Goal: Information Seeking & Learning: Learn about a topic

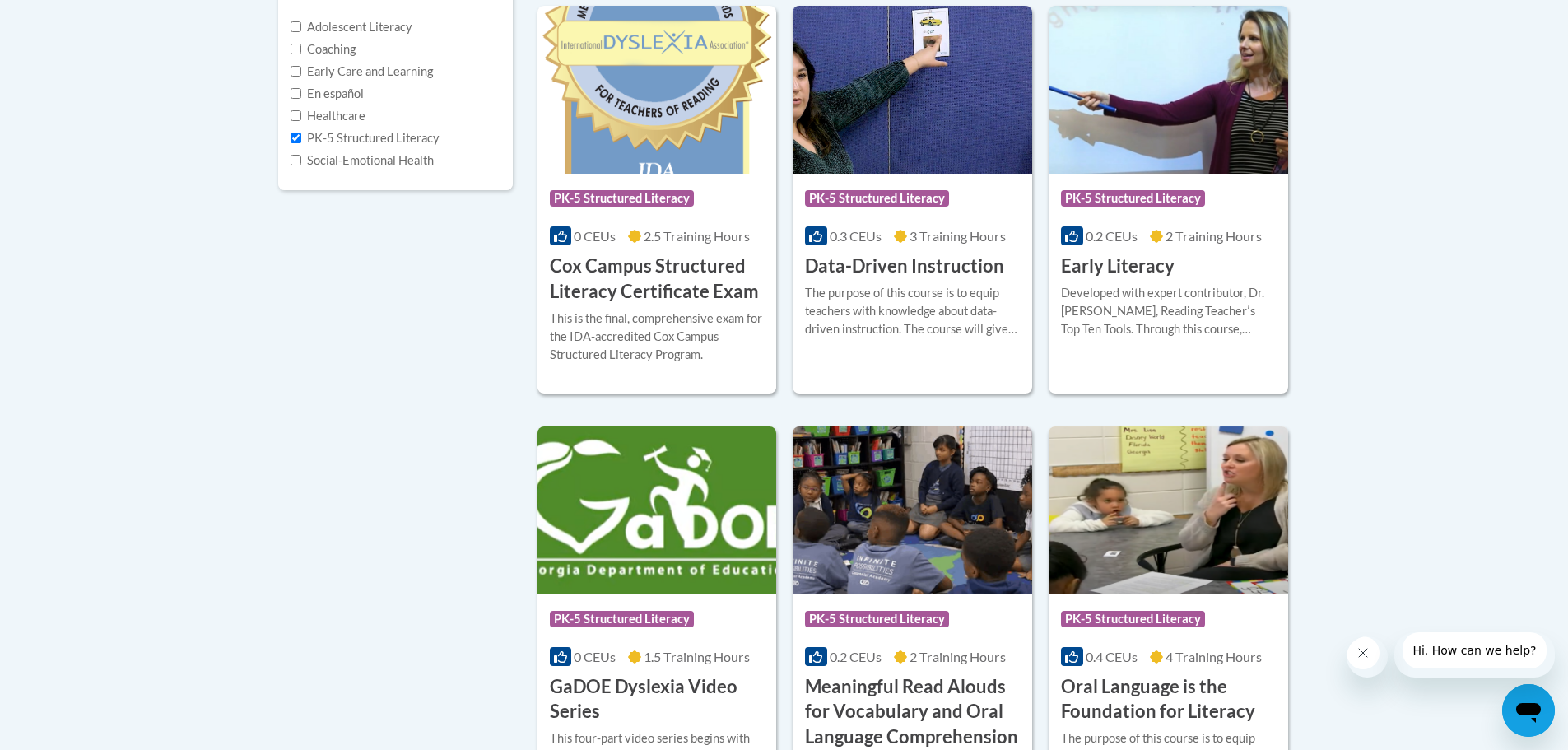
scroll to position [387, 0]
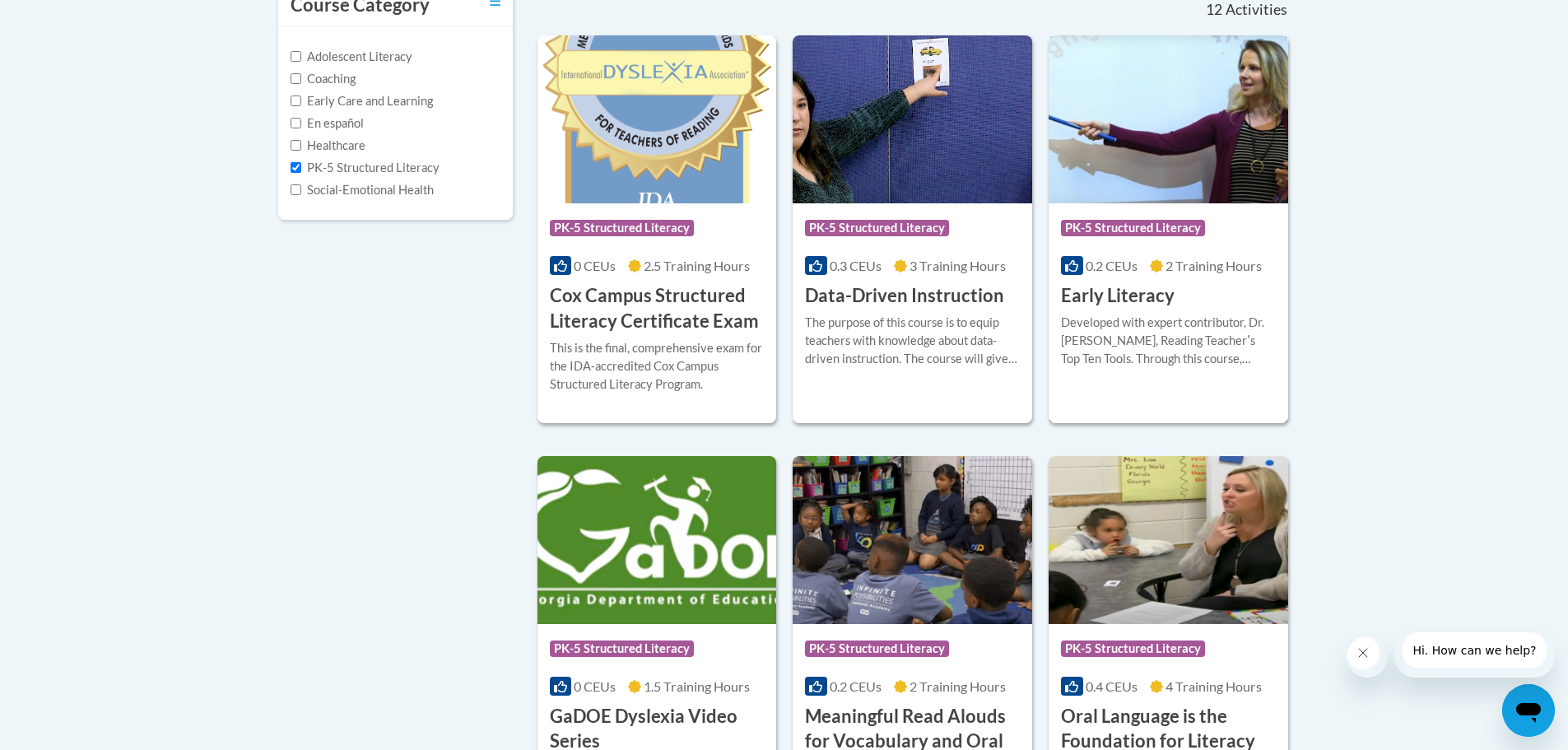
click at [1086, 300] on h3 "Early Literacy" at bounding box center [1118, 296] width 114 height 25
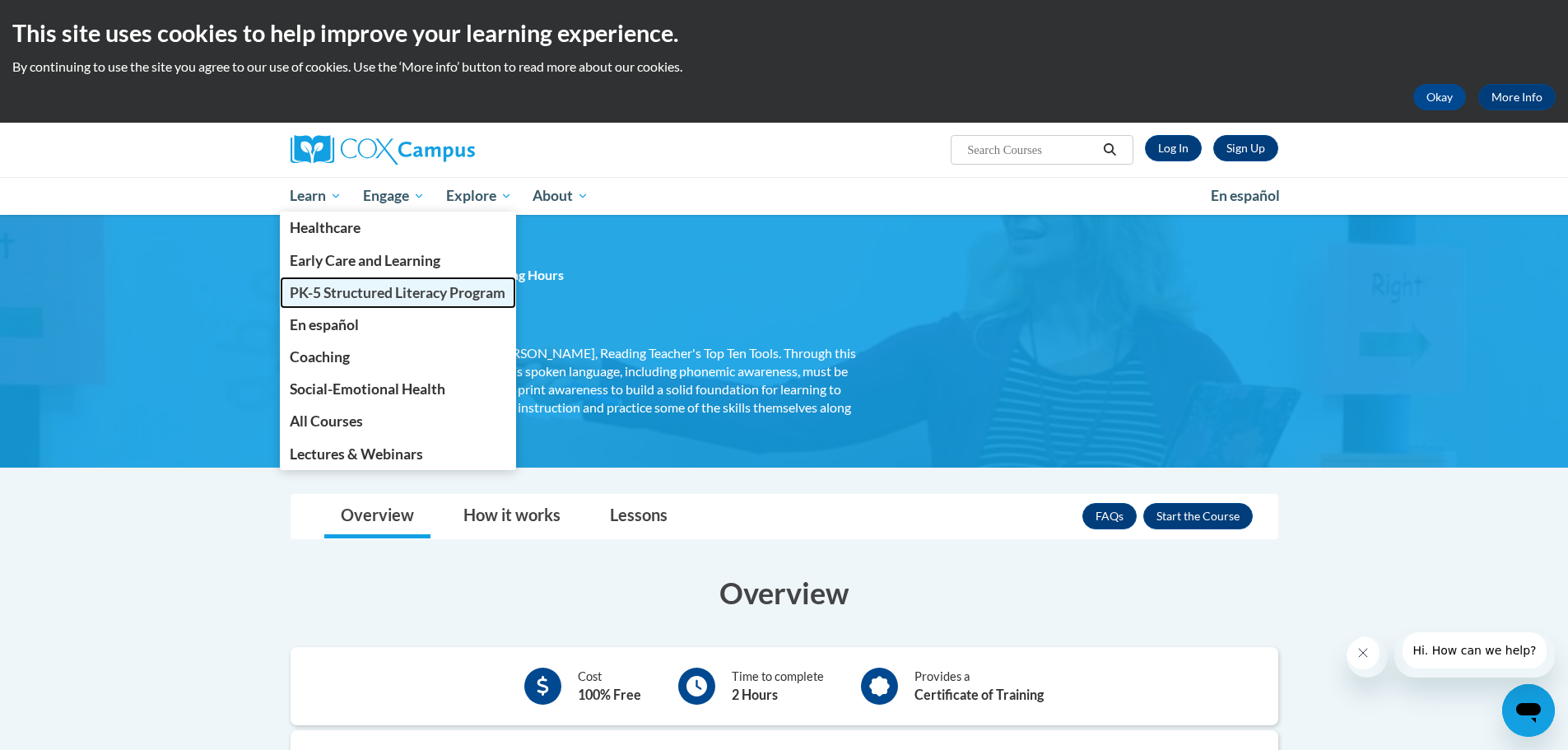
click at [339, 293] on span "PK-5 Structured Literacy Program" at bounding box center [397, 292] width 215 height 17
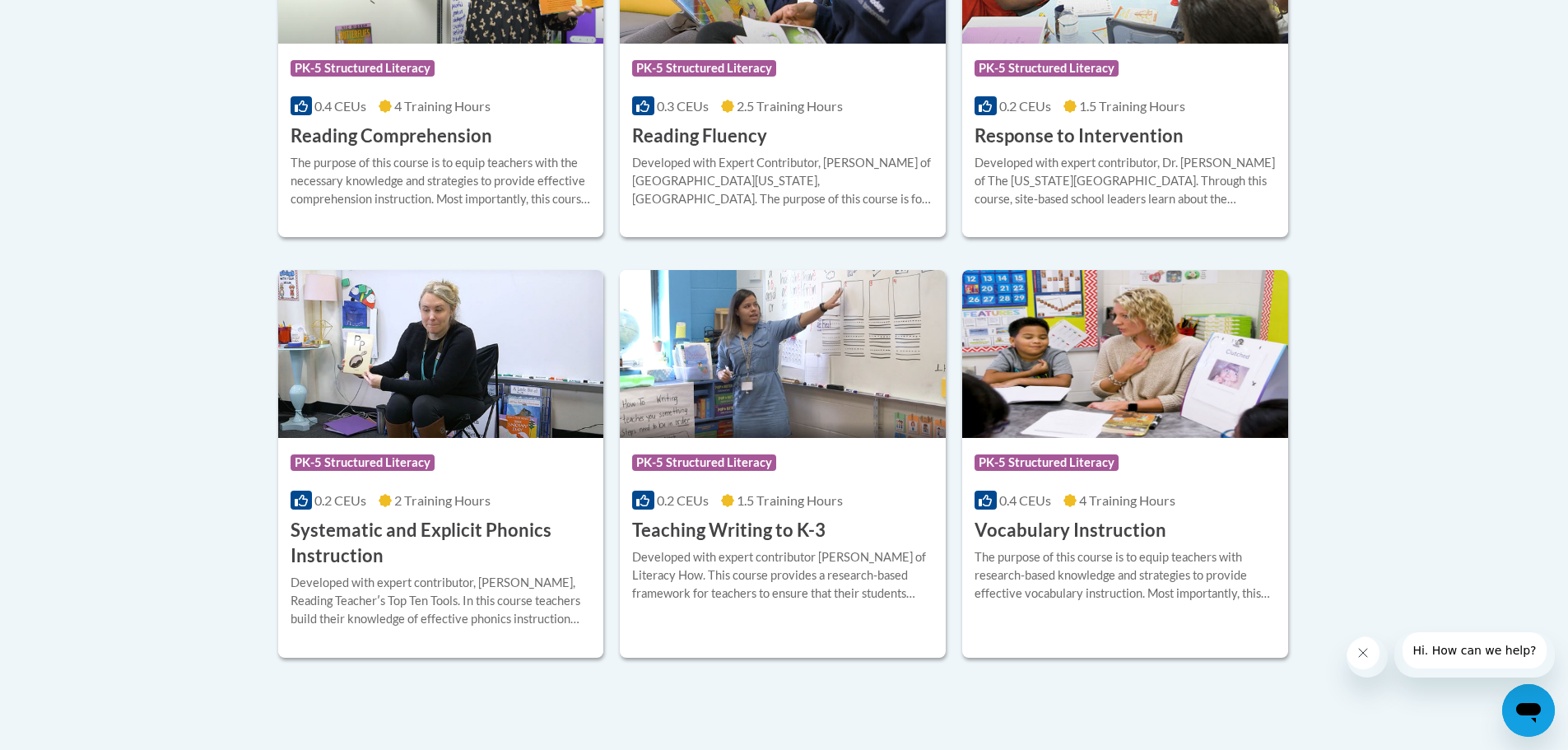
scroll to position [1730, 0]
